Goal: Transaction & Acquisition: Purchase product/service

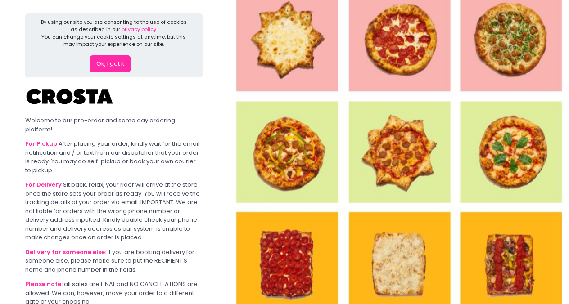
click at [117, 63] on button "Ok, I got it" at bounding box center [110, 63] width 41 height 17
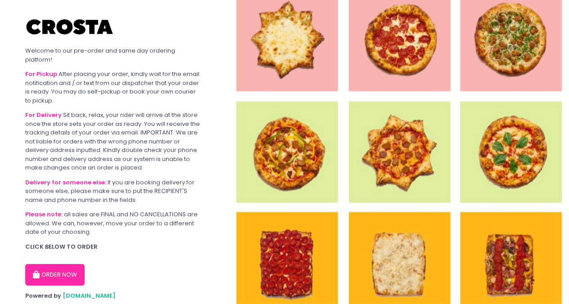
click at [60, 264] on button "ORDER NOW" at bounding box center [54, 275] width 59 height 22
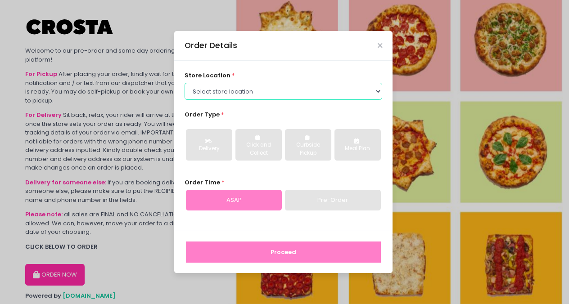
select select "65090bae48156caed44a5eb4"
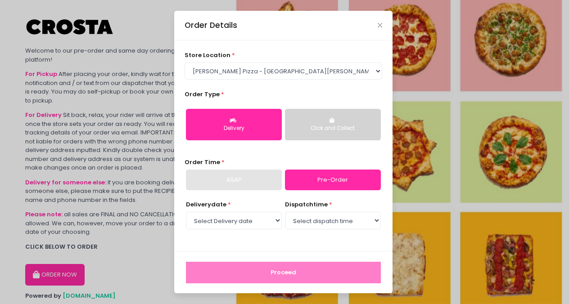
click at [350, 125] on div "Click and Collect" at bounding box center [332, 129] width 83 height 8
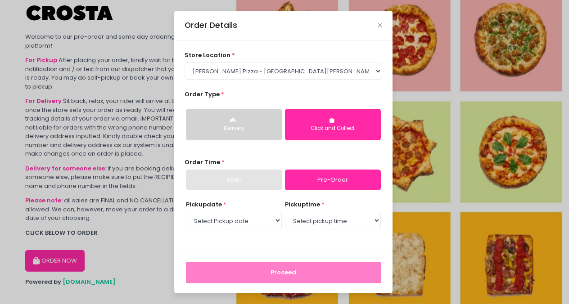
scroll to position [14, 0]
select select "2025-10-08"
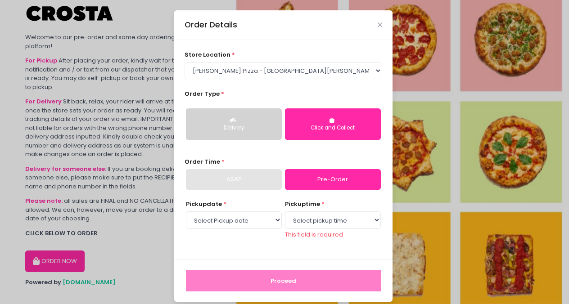
click at [248, 180] on div "ASAP" at bounding box center [234, 179] width 96 height 21
click at [378, 27] on icon "Close" at bounding box center [380, 25] width 5 height 7
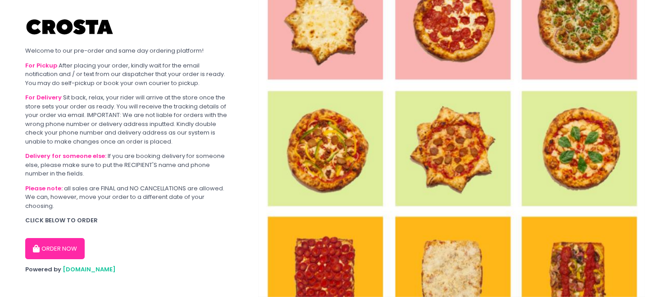
click at [59, 238] on button "ORDER NOW" at bounding box center [54, 249] width 59 height 22
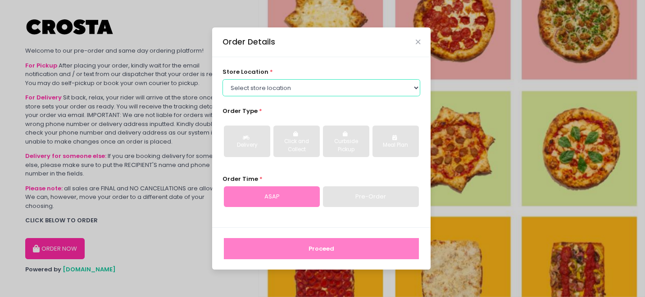
select select "65090bae48156caed44a5eb4"
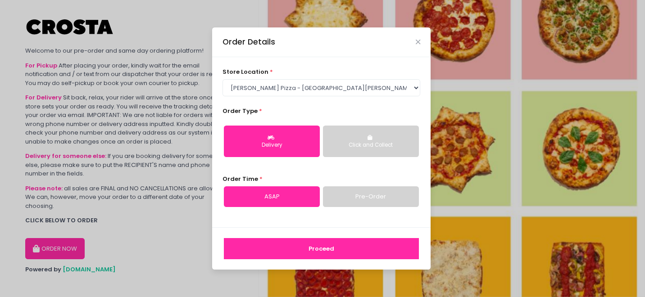
click at [391, 143] on div "Click and Collect" at bounding box center [370, 145] width 83 height 8
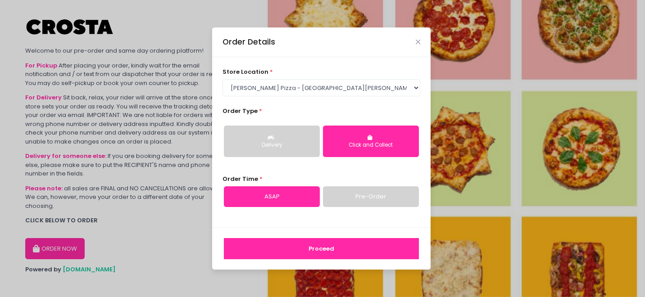
click at [303, 247] on button "Proceed" at bounding box center [321, 249] width 195 height 22
